Goal: Check status: Check status

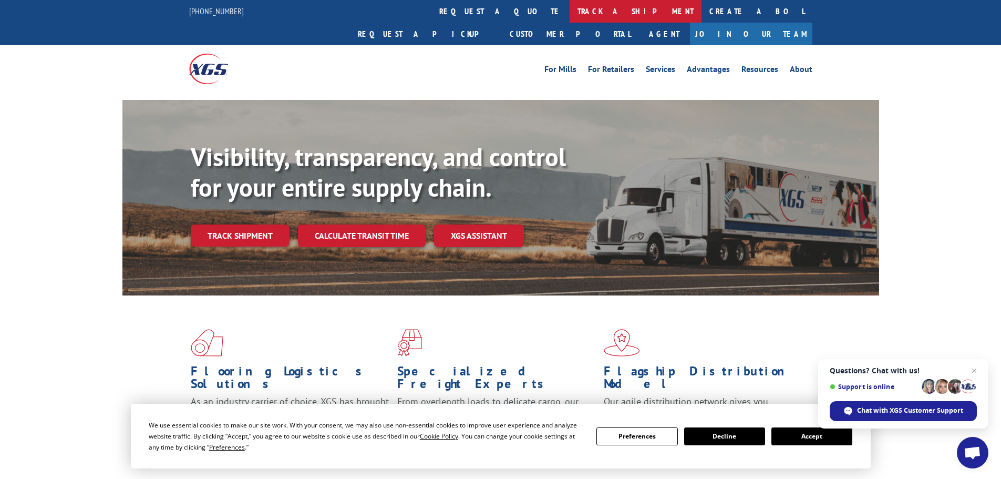
click at [570, 4] on link "track a shipment" at bounding box center [636, 11] width 132 height 23
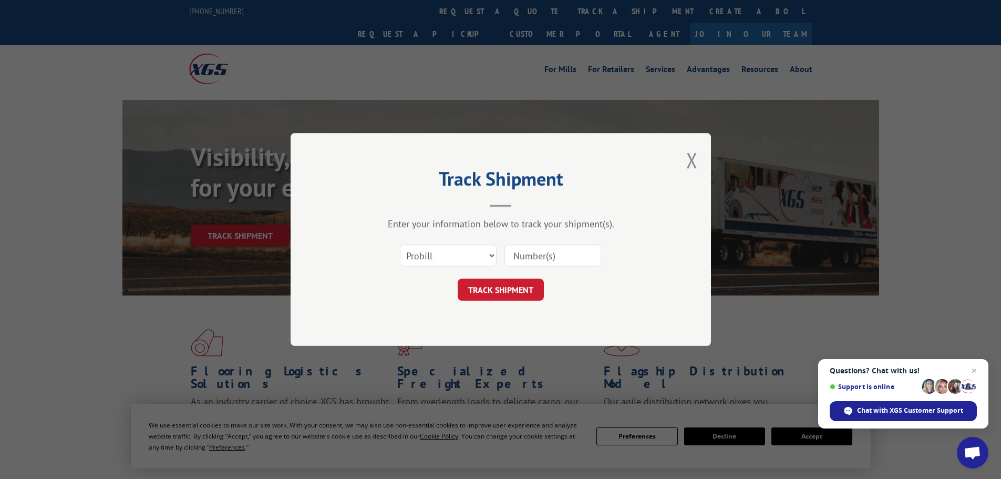
click at [461, 243] on div "Select category... Probill BOL PO" at bounding box center [500, 255] width 315 height 35
click at [456, 262] on select "Select category... Probill BOL PO" at bounding box center [448, 255] width 97 height 22
click at [532, 260] on input at bounding box center [552, 255] width 97 height 22
paste input "5609106"
type input "5609106"
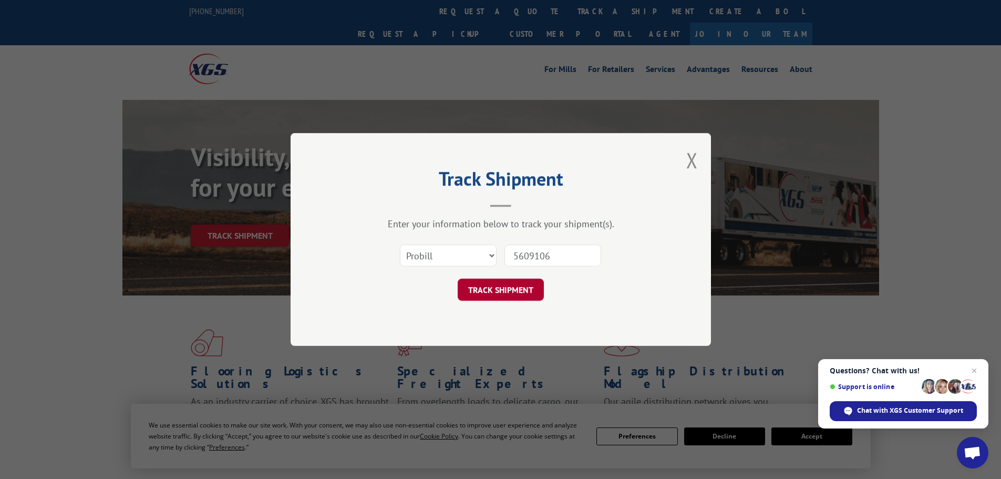
click at [520, 293] on button "TRACK SHIPMENT" at bounding box center [501, 289] width 86 height 22
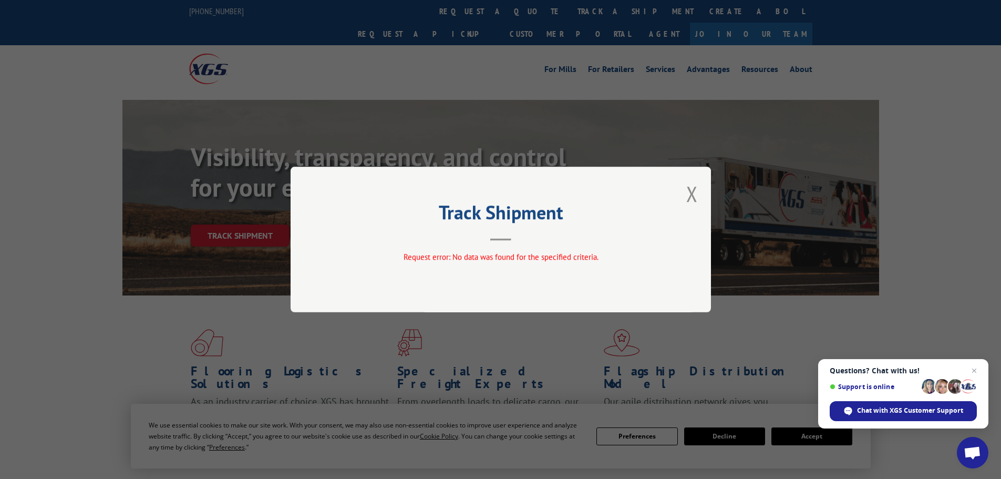
click at [698, 196] on div "Track Shipment Request error: No data was found for the specified criteria." at bounding box center [501, 240] width 420 height 146
click at [690, 190] on button "Close modal" at bounding box center [692, 194] width 12 height 28
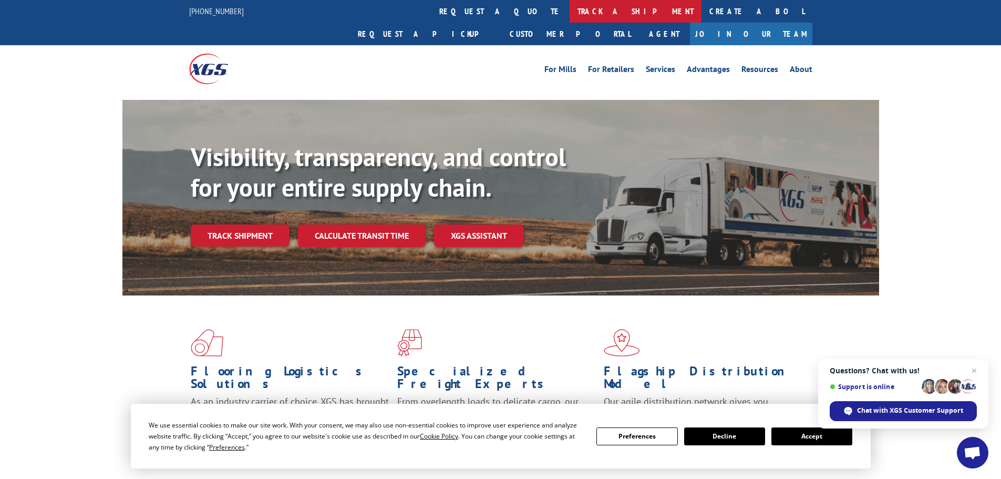
click at [570, 11] on link "track a shipment" at bounding box center [636, 11] width 132 height 23
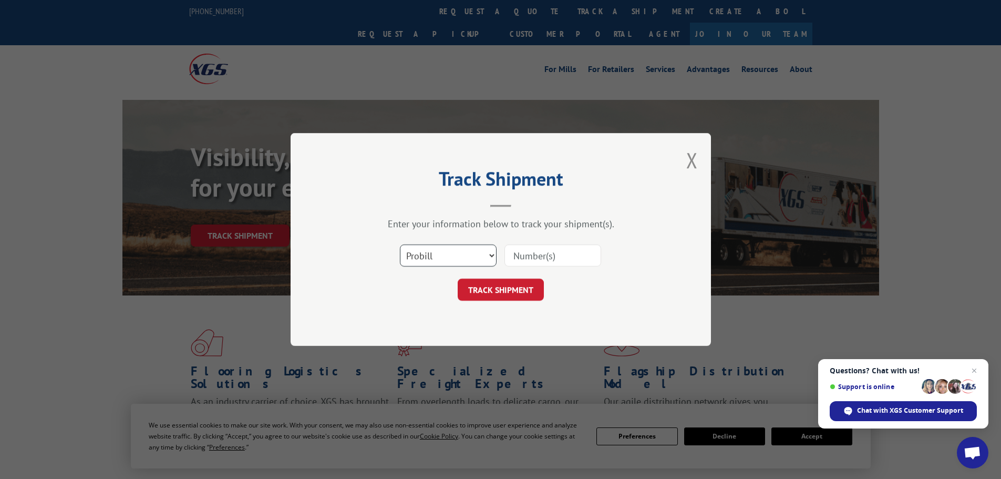
click at [438, 260] on select "Select category... Probill BOL PO" at bounding box center [448, 255] width 97 height 22
select select "bol"
click at [400, 244] on select "Select category... Probill BOL PO" at bounding box center [448, 255] width 97 height 22
click at [513, 255] on input at bounding box center [552, 255] width 97 height 22
paste input "5609106"
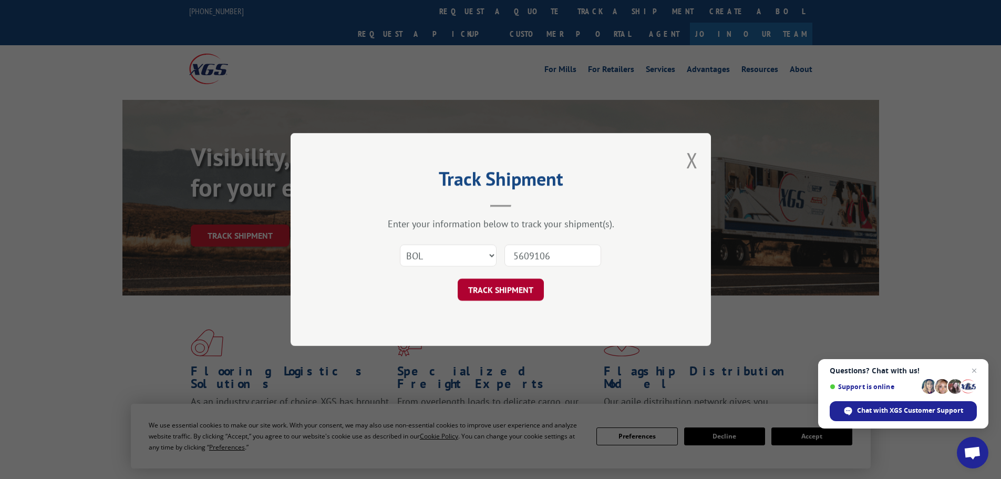
type input "5609106"
click at [518, 292] on button "TRACK SHIPMENT" at bounding box center [501, 289] width 86 height 22
